Goal: Transaction & Acquisition: Purchase product/service

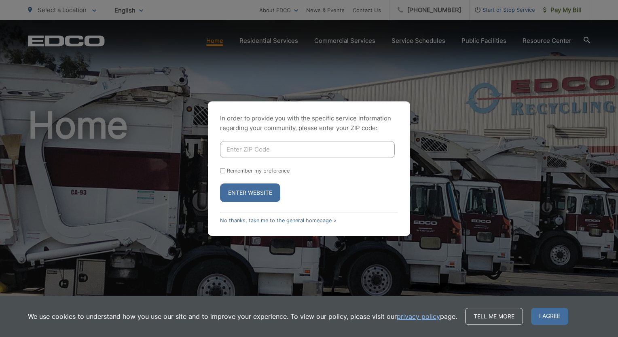
click at [239, 151] on input "Enter ZIP Code" at bounding box center [307, 149] width 175 height 17
type input "92064"
click at [247, 196] on button "Enter Website" at bounding box center [250, 193] width 60 height 19
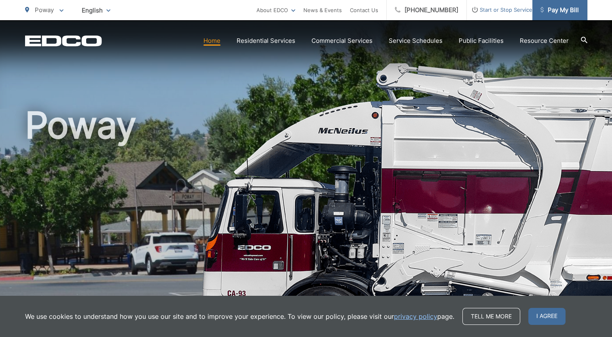
click at [560, 10] on span "Pay My Bill" at bounding box center [559, 10] width 38 height 10
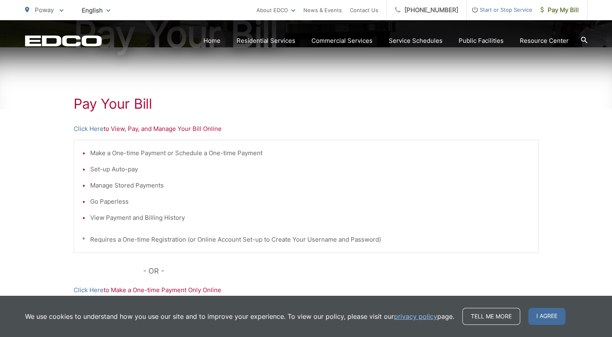
scroll to position [121, 0]
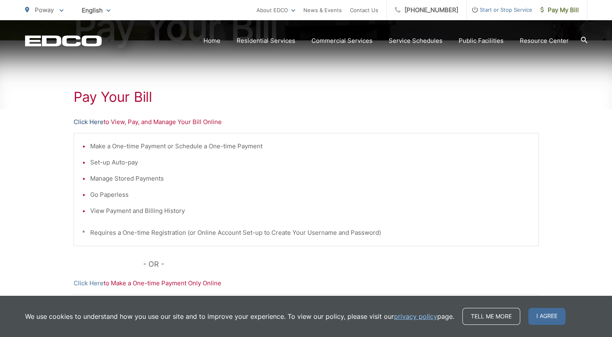
click at [97, 122] on link "Click Here" at bounding box center [89, 122] width 30 height 10
